Goal: Task Accomplishment & Management: Manage account settings

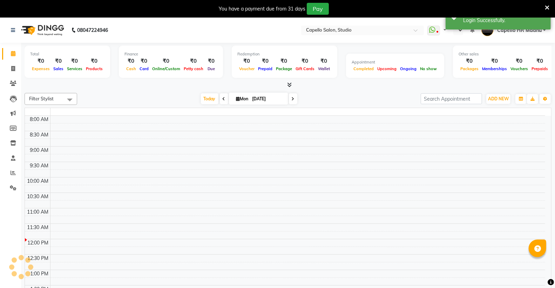
select select "en"
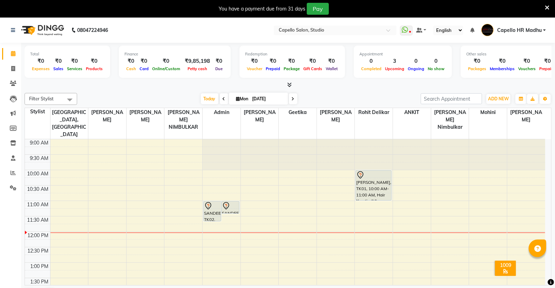
click at [546, 5] on icon at bounding box center [547, 8] width 5 height 6
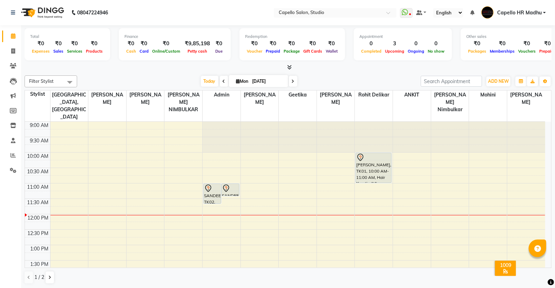
click at [325, 29] on div "Redemption ₹0 Voucher ₹0 Prepaid ₹0 Package ₹0 Gift Cards ₹0 Wallet" at bounding box center [292, 44] width 106 height 32
click at [332, 15] on input "text" at bounding box center [328, 13] width 102 height 7
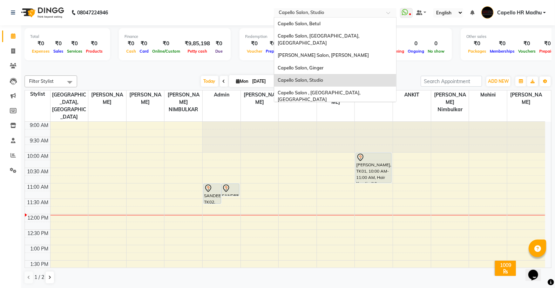
type input "v"
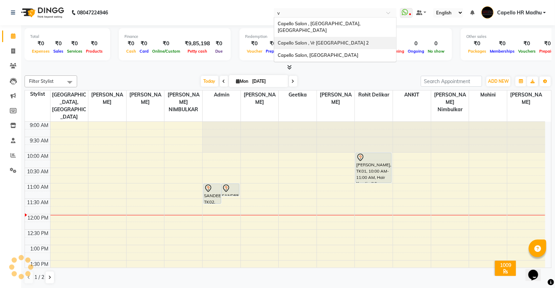
click at [329, 40] on span "Capello Salon , Vr Nagpur 2" at bounding box center [323, 43] width 91 height 6
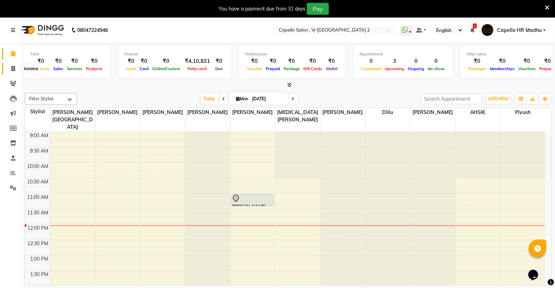
click at [11, 66] on icon at bounding box center [13, 68] width 4 height 5
select select "848"
select select "service"
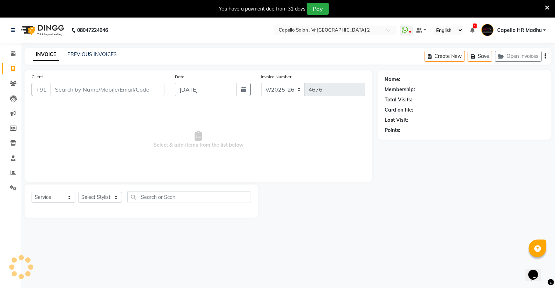
click at [83, 48] on div "INVOICE PREVIOUS INVOICES Create New Save Open Invoices" at bounding box center [288, 56] width 527 height 16
click at [83, 50] on div "INVOICE PREVIOUS INVOICES Create New Save Open Invoices" at bounding box center [288, 56] width 527 height 16
click at [83, 52] on link "PREVIOUS INVOICES" at bounding box center [91, 54] width 49 height 6
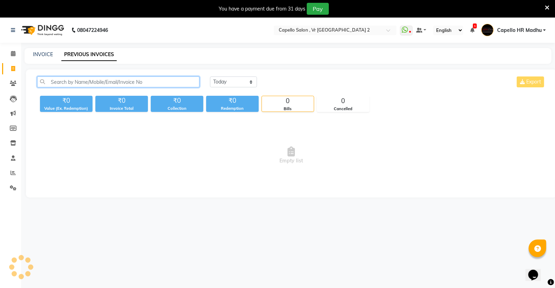
click at [79, 82] on input "text" at bounding box center [118, 81] width 162 height 11
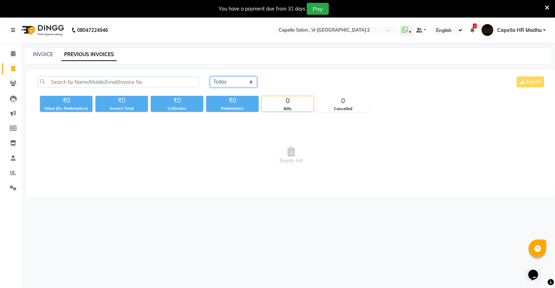
click at [219, 81] on select "Today Yesterday Custom Range" at bounding box center [233, 81] width 47 height 11
select select "yesterday"
click at [210, 76] on select "Today Yesterday Custom Range" at bounding box center [233, 81] width 47 height 11
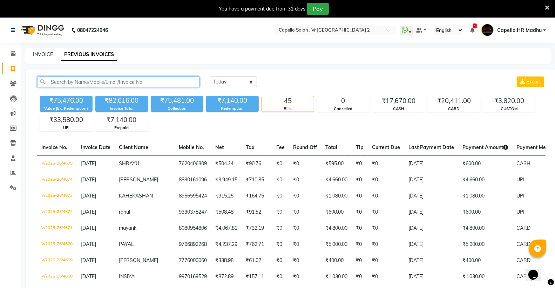
click at [113, 81] on input "text" at bounding box center [118, 81] width 162 height 11
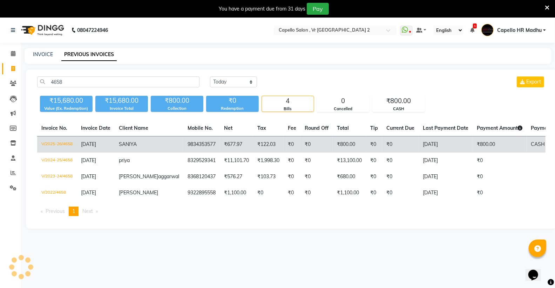
click at [63, 144] on td "V/2025-26/4658" at bounding box center [57, 144] width 40 height 16
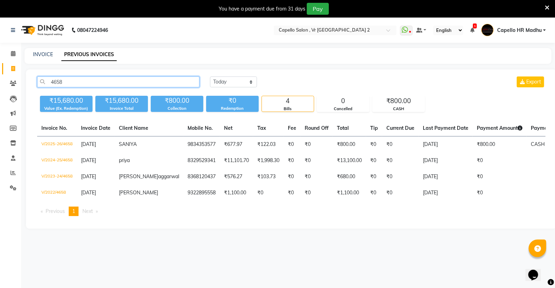
click at [109, 80] on input "4658" at bounding box center [118, 81] width 162 height 11
type input "4"
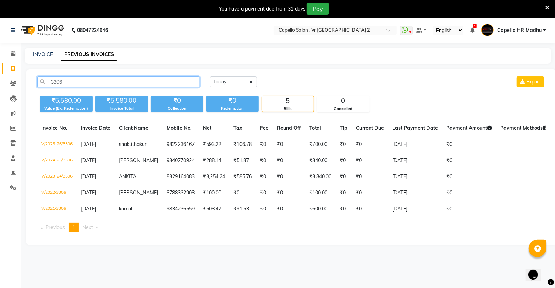
type input "3306"
click at [337, 32] on input "text" at bounding box center [328, 30] width 102 height 7
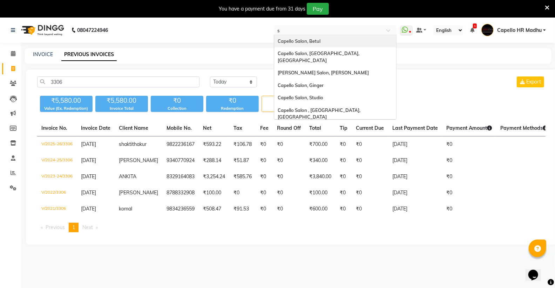
type input "st"
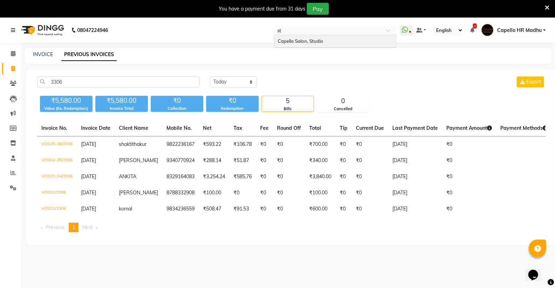
click at [329, 39] on div "Capello Salon, Studio" at bounding box center [335, 41] width 122 height 13
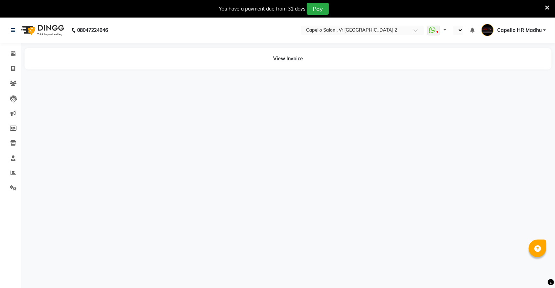
select select "en"
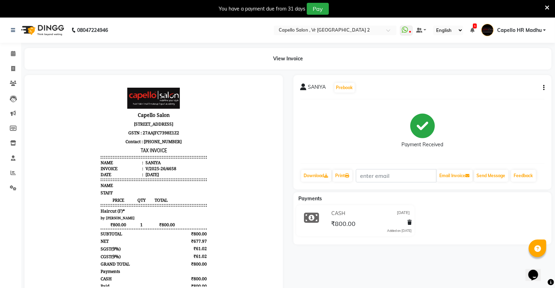
click at [540, 84] on button "button" at bounding box center [542, 87] width 4 height 7
click at [504, 97] on div "Edit Invoice" at bounding box center [509, 96] width 48 height 9
select select "service"
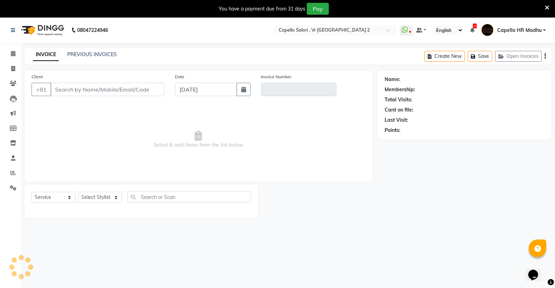
scroll to position [18, 0]
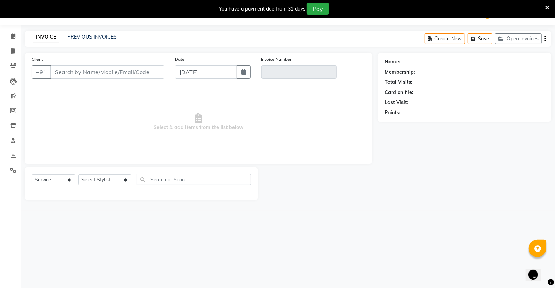
type input "9834353577"
type input "V/2025-26/4658"
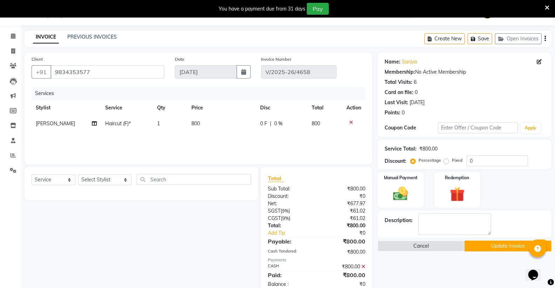
type input "[DATE]"
select select "select"
click at [60, 125] on span "Arti Borekar" at bounding box center [55, 123] width 39 height 6
select select "14463"
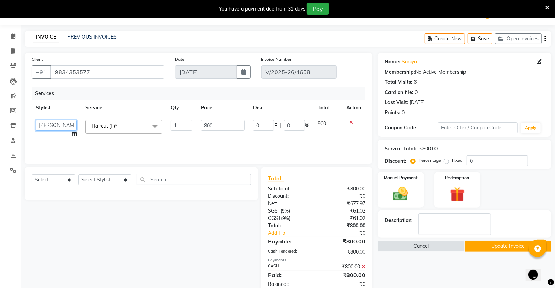
click at [60, 125] on select "AHSIK Amit felix Anita Patel Arti Borekar Capello VR Mall Dillu Kajal Patil Kir…" at bounding box center [56, 125] width 41 height 11
select select "14473"
click at [488, 244] on button "Update Invoice" at bounding box center [508, 245] width 87 height 11
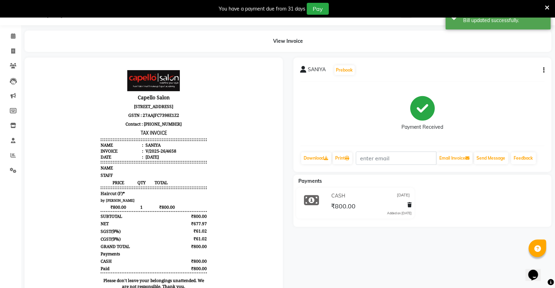
click at [545, 6] on icon at bounding box center [547, 8] width 5 height 6
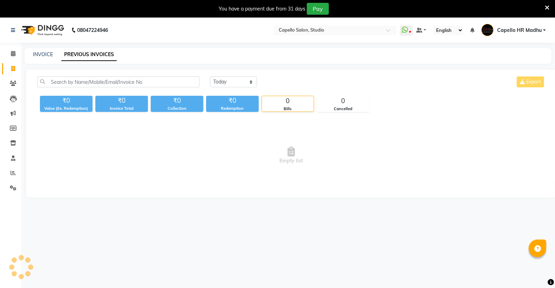
select select "en"
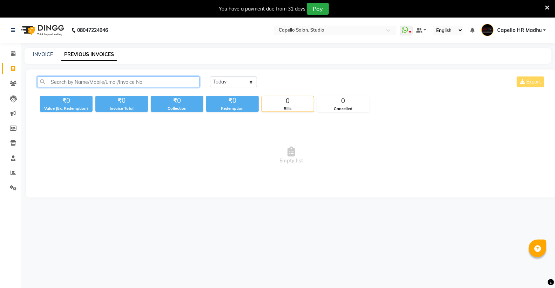
click at [135, 83] on input "text" at bounding box center [118, 81] width 162 height 11
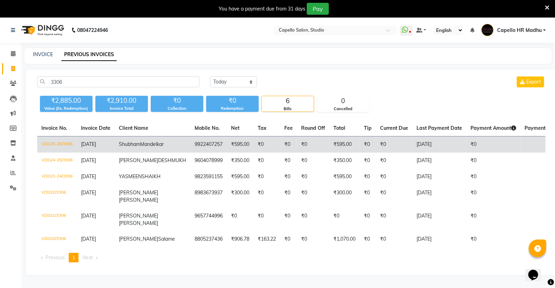
click at [65, 143] on td "V/2025-26/3306" at bounding box center [57, 144] width 40 height 16
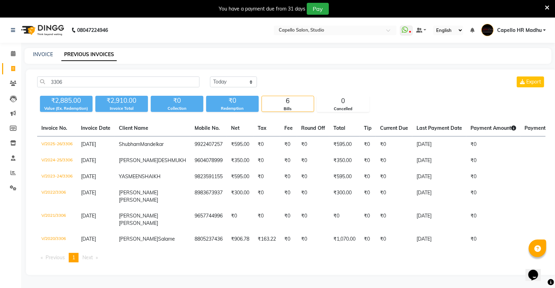
click at [98, 88] on div "3306 Today Yesterday Custom Range Export" at bounding box center [291, 84] width 519 height 16
click at [102, 80] on input "3306" at bounding box center [118, 81] width 162 height 11
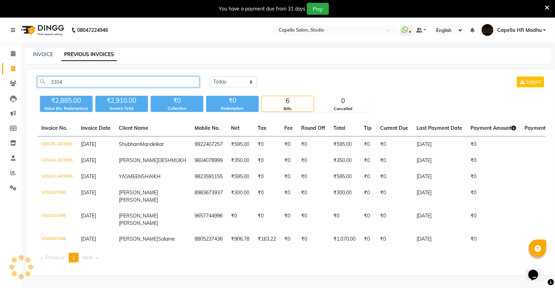
type input "3304"
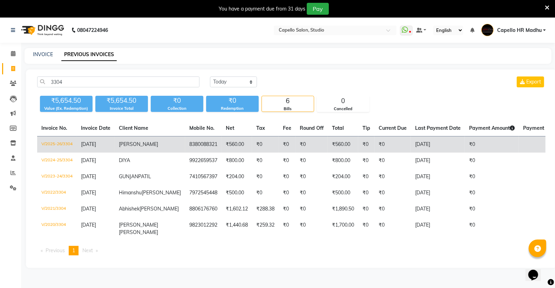
click at [66, 140] on td "V/2025-26/3304" at bounding box center [57, 144] width 40 height 16
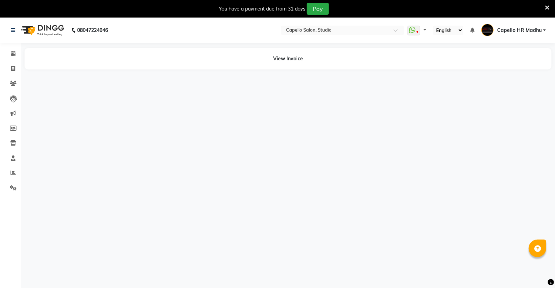
select select "en"
click at [547, 6] on icon at bounding box center [547, 8] width 5 height 6
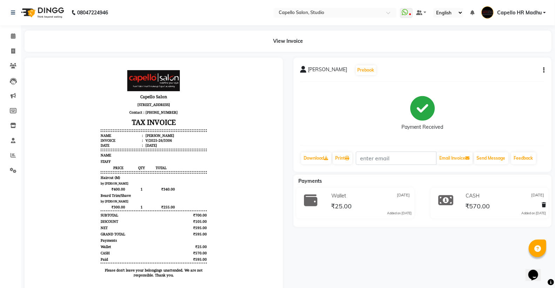
click at [546, 69] on div "[PERSON_NAME] Prebook Payment Received Download Print Email Invoice Send Messag…" at bounding box center [422, 114] width 258 height 114
click at [543, 70] on icon "button" at bounding box center [543, 70] width 1 height 0
click at [508, 55] on div "Cancel Invoice" at bounding box center [509, 57] width 48 height 9
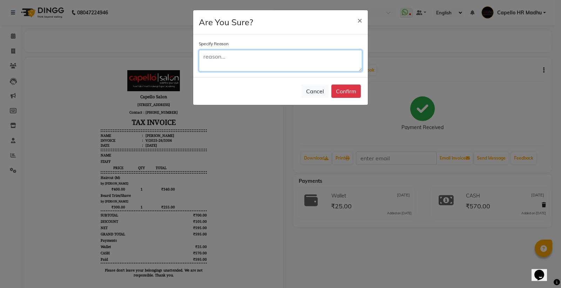
click at [261, 59] on textarea at bounding box center [280, 61] width 163 height 22
click at [212, 55] on textarea "Wongly Closed by" at bounding box center [280, 61] width 163 height 22
click at [255, 55] on textarea "Wrongly Closed by" at bounding box center [280, 61] width 163 height 22
type textarea "Wrongly Closed"
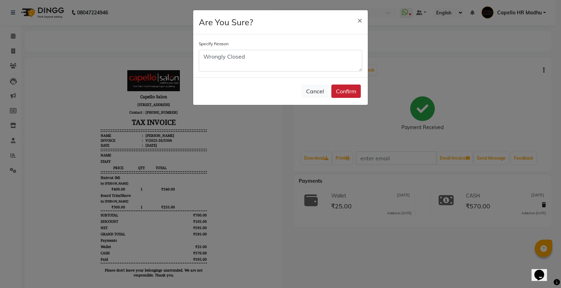
click at [339, 90] on button "Confirm" at bounding box center [345, 90] width 29 height 13
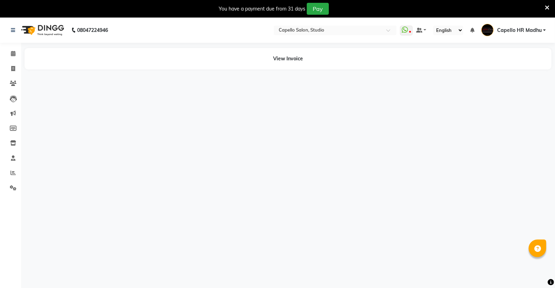
click at [546, 5] on icon at bounding box center [547, 8] width 5 height 6
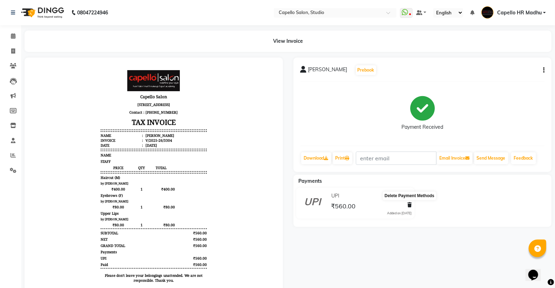
click at [410, 205] on icon at bounding box center [409, 204] width 4 height 5
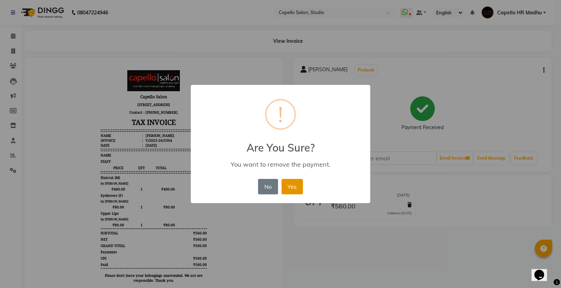
click at [288, 181] on button "Yes" at bounding box center [292, 186] width 21 height 15
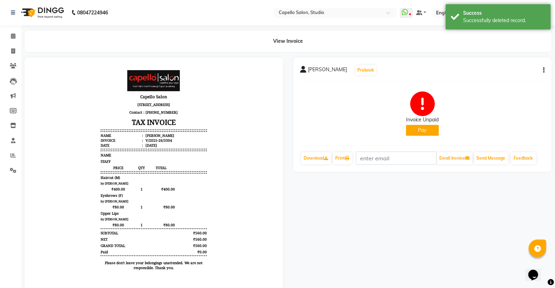
click at [425, 128] on button "Pay" at bounding box center [422, 130] width 33 height 11
select select "6"
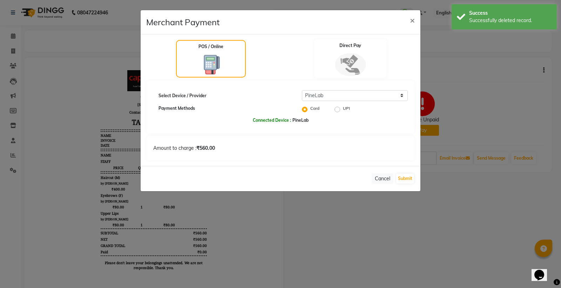
click at [357, 65] on img at bounding box center [350, 64] width 31 height 23
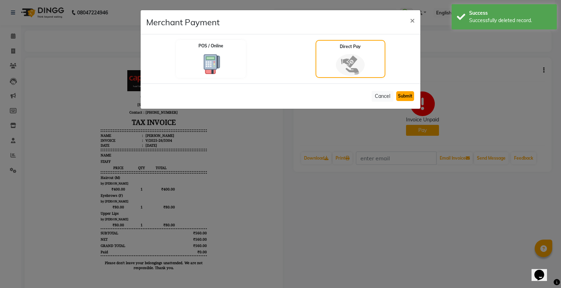
click at [406, 96] on button "Submit" at bounding box center [405, 96] width 18 height 10
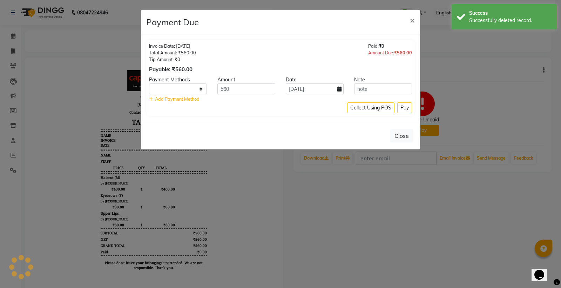
select select "1"
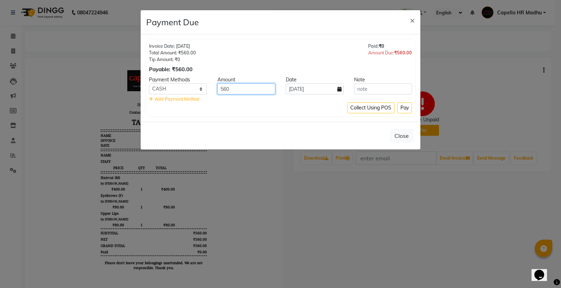
click at [233, 89] on input "560" at bounding box center [246, 88] width 58 height 11
type input "500"
click at [310, 88] on input "[DATE]" at bounding box center [315, 88] width 58 height 11
select select "9"
select select "2025"
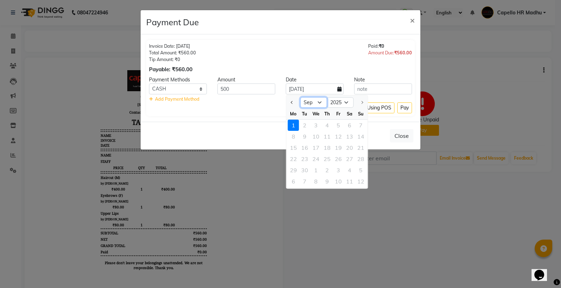
click at [316, 103] on select "Jan Feb Mar Apr May Jun [DATE] Aug Sep" at bounding box center [313, 102] width 27 height 11
select select "8"
click at [300, 97] on select "Jan Feb Mar Apr May Jun [DATE] Aug Sep" at bounding box center [313, 102] width 27 height 11
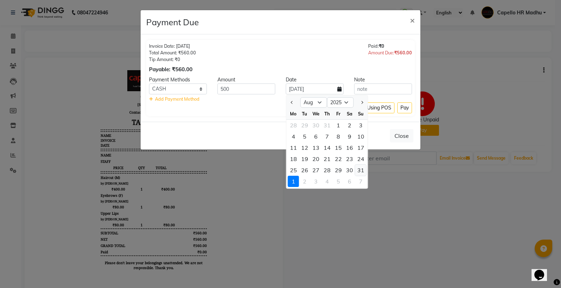
click at [359, 167] on div "31" at bounding box center [360, 169] width 11 height 11
type input "[DATE]"
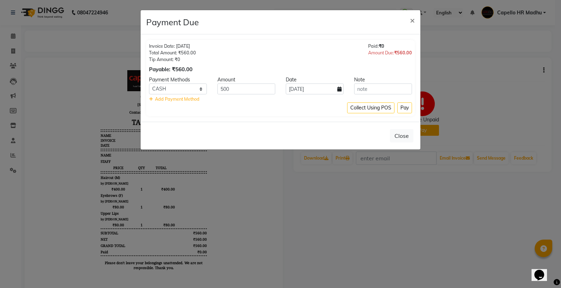
click at [185, 99] on span "Add Payment Method" at bounding box center [177, 99] width 45 height 6
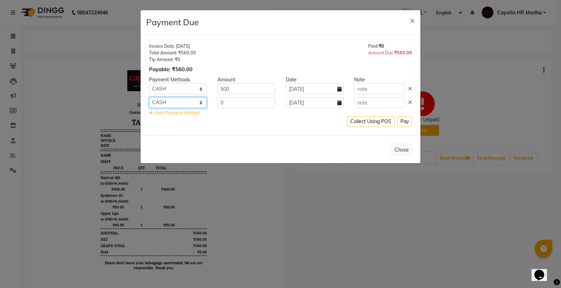
click at [192, 100] on select "CARD UPI CUSTOM CASH" at bounding box center [178, 102] width 58 height 11
select select "8"
click at [149, 97] on select "CARD UPI CUSTOM CASH" at bounding box center [178, 102] width 58 height 11
click at [237, 104] on input "0" at bounding box center [246, 102] width 58 height 11
type input "60"
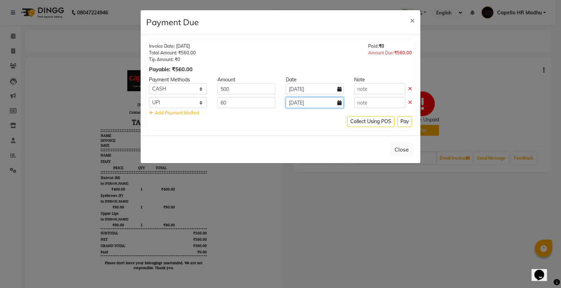
click at [300, 104] on input "[DATE]" at bounding box center [315, 102] width 58 height 11
select select "9"
select select "2025"
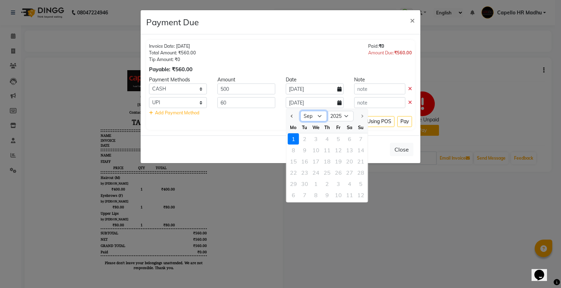
click at [321, 118] on select "Jan Feb Mar Apr May Jun [DATE] Aug Sep" at bounding box center [313, 116] width 27 height 11
select select "8"
click at [300, 111] on select "Jan Feb Mar Apr May Jun [DATE] Aug Sep" at bounding box center [313, 116] width 27 height 11
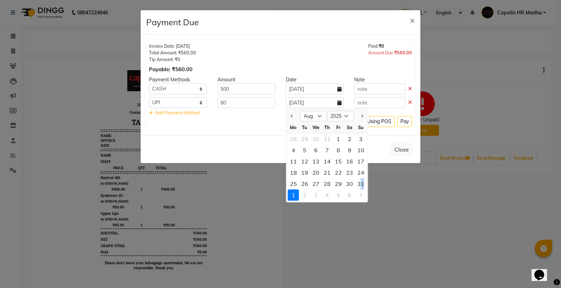
click at [362, 181] on div "31" at bounding box center [360, 183] width 11 height 11
type input "[DATE]"
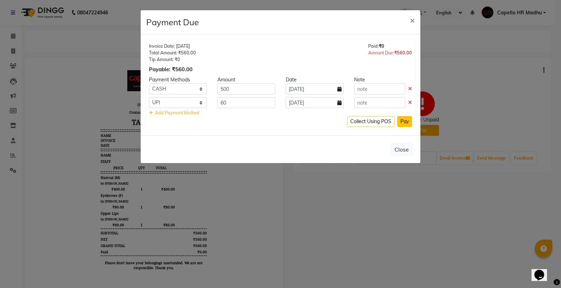
click at [410, 120] on button "Pay" at bounding box center [404, 121] width 15 height 11
